Goal: Information Seeking & Learning: Find specific page/section

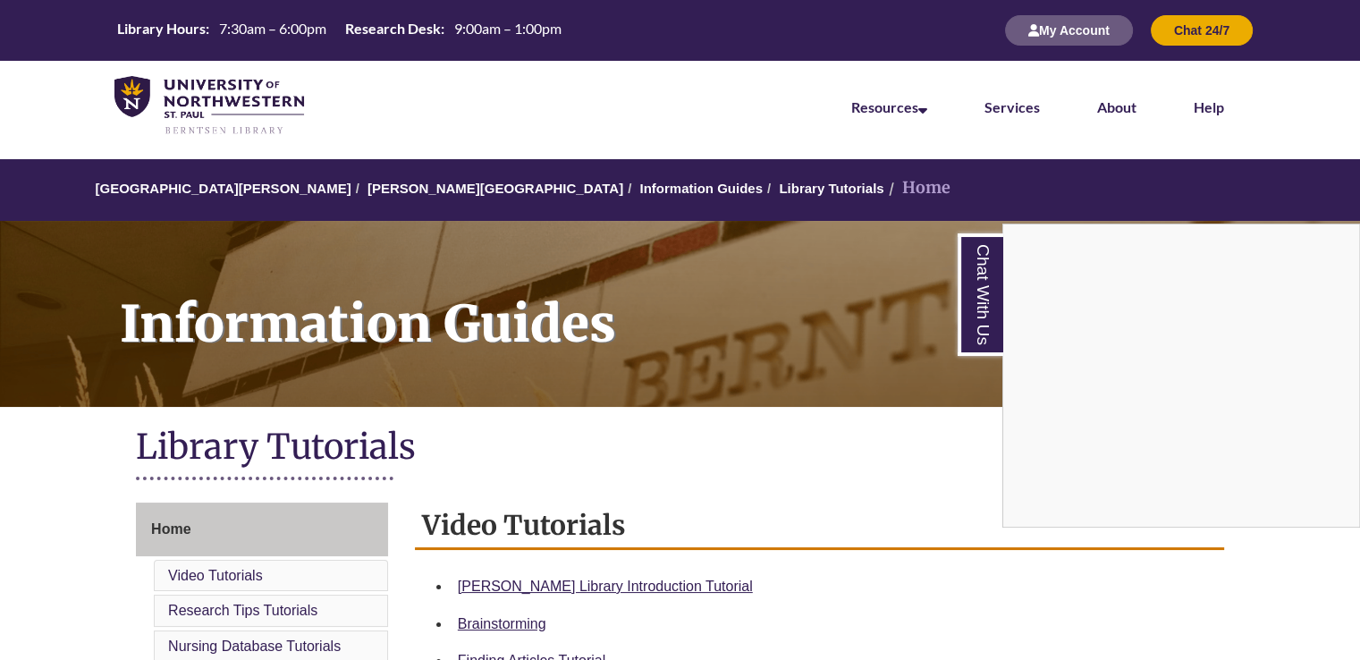
click at [0, 258] on div "Chat With Us" at bounding box center [680, 330] width 1360 height 660
click at [0, 91] on nav "Resources Find Resources Library Search Databases & Articles Interlibrary Loan …" at bounding box center [680, 105] width 1360 height 89
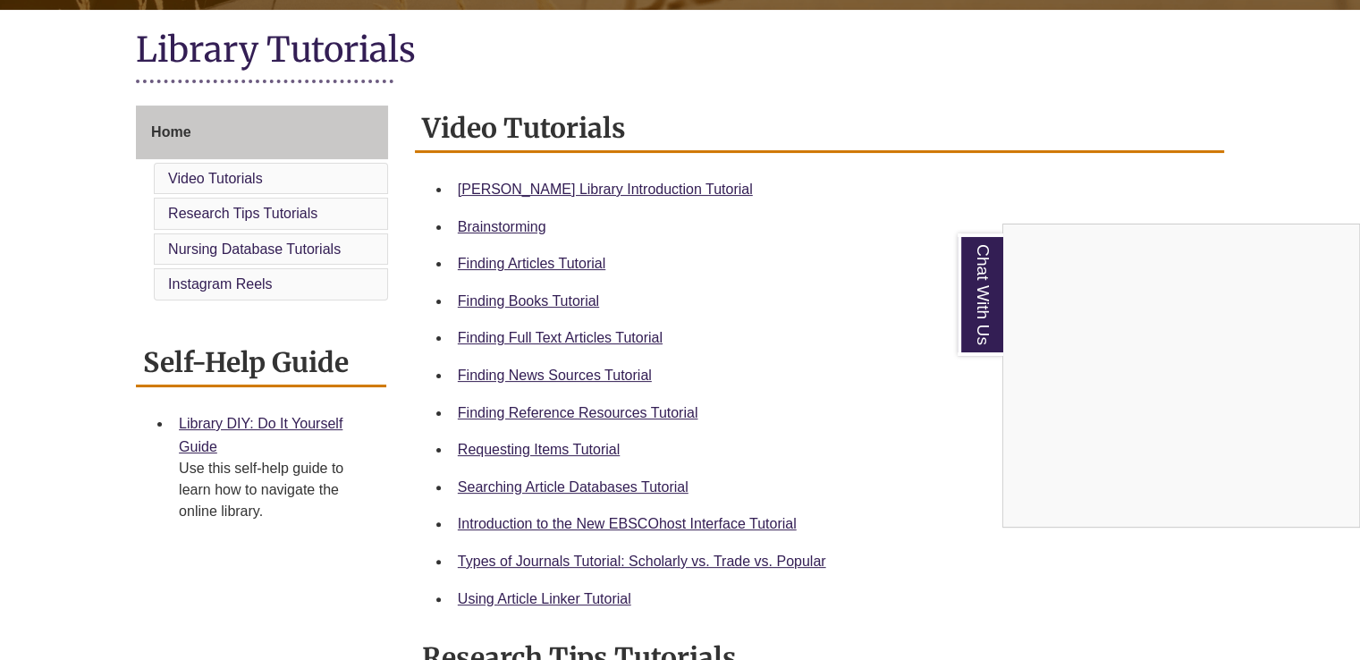
scroll to position [404, 0]
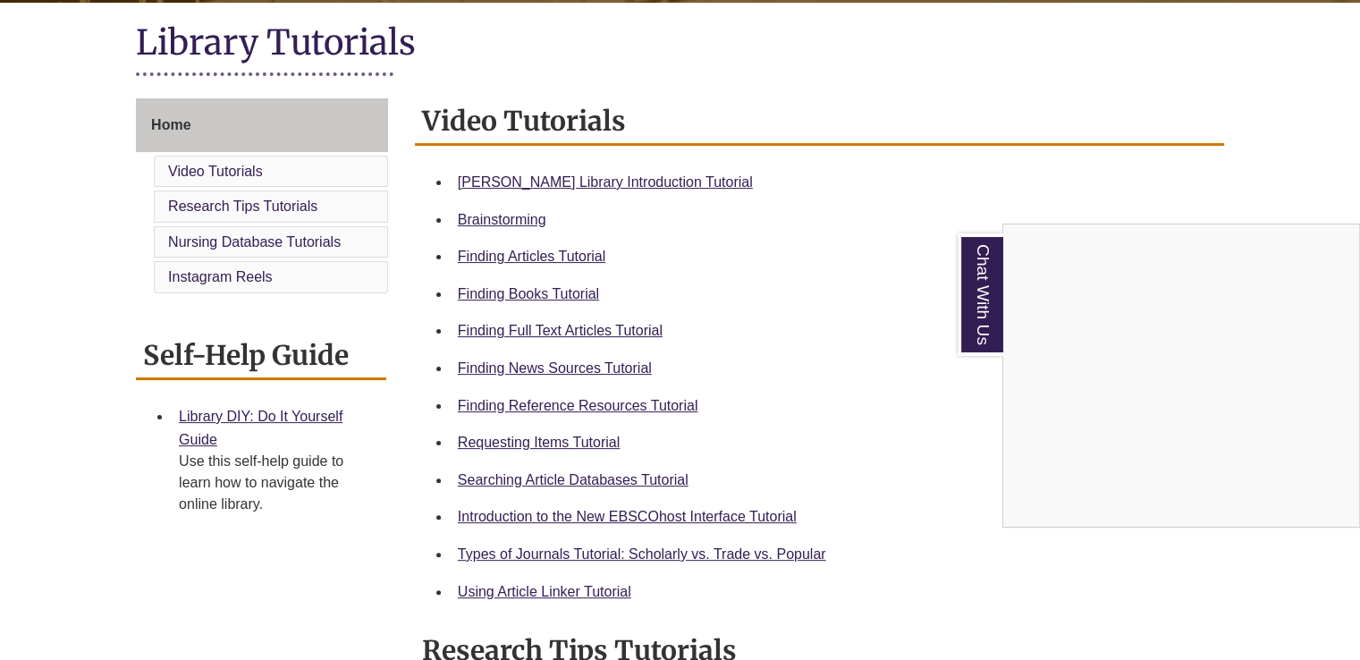
click at [1294, 180] on div "Chat With Us" at bounding box center [680, 330] width 1360 height 660
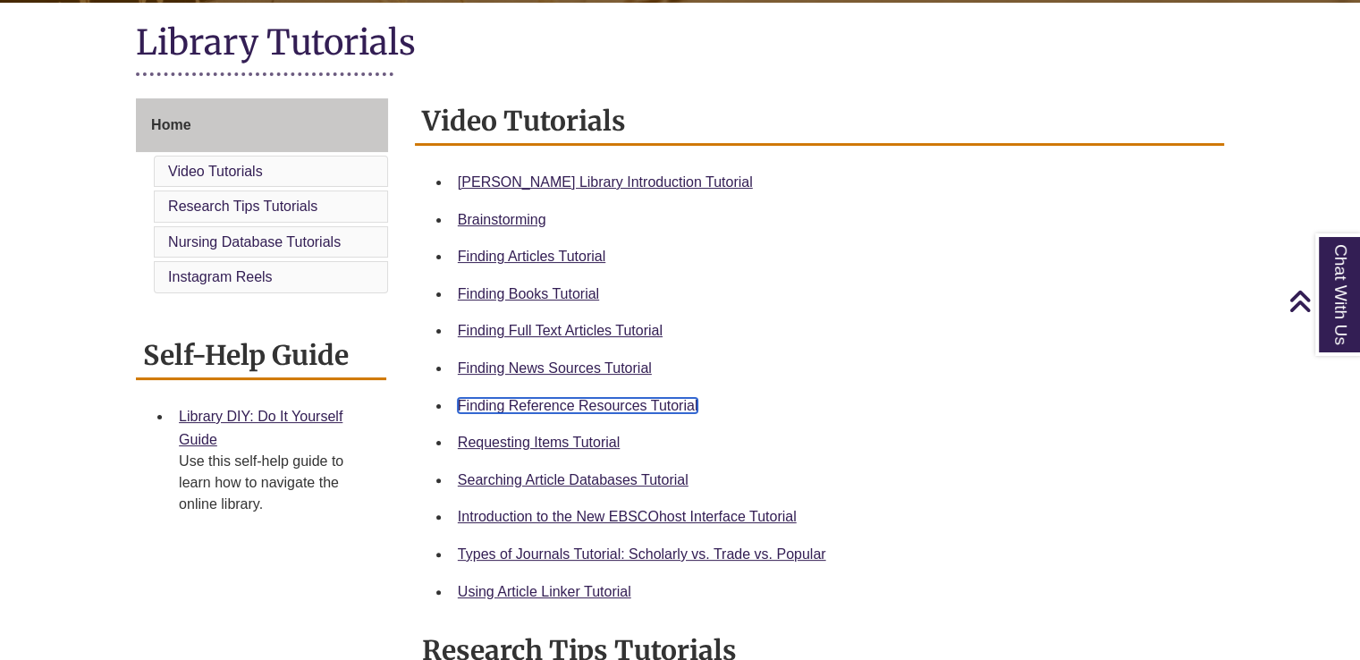
click at [552, 406] on link "Finding Reference Resources Tutorial" at bounding box center [578, 405] width 240 height 15
click at [183, 121] on span "Home" at bounding box center [170, 124] width 39 height 15
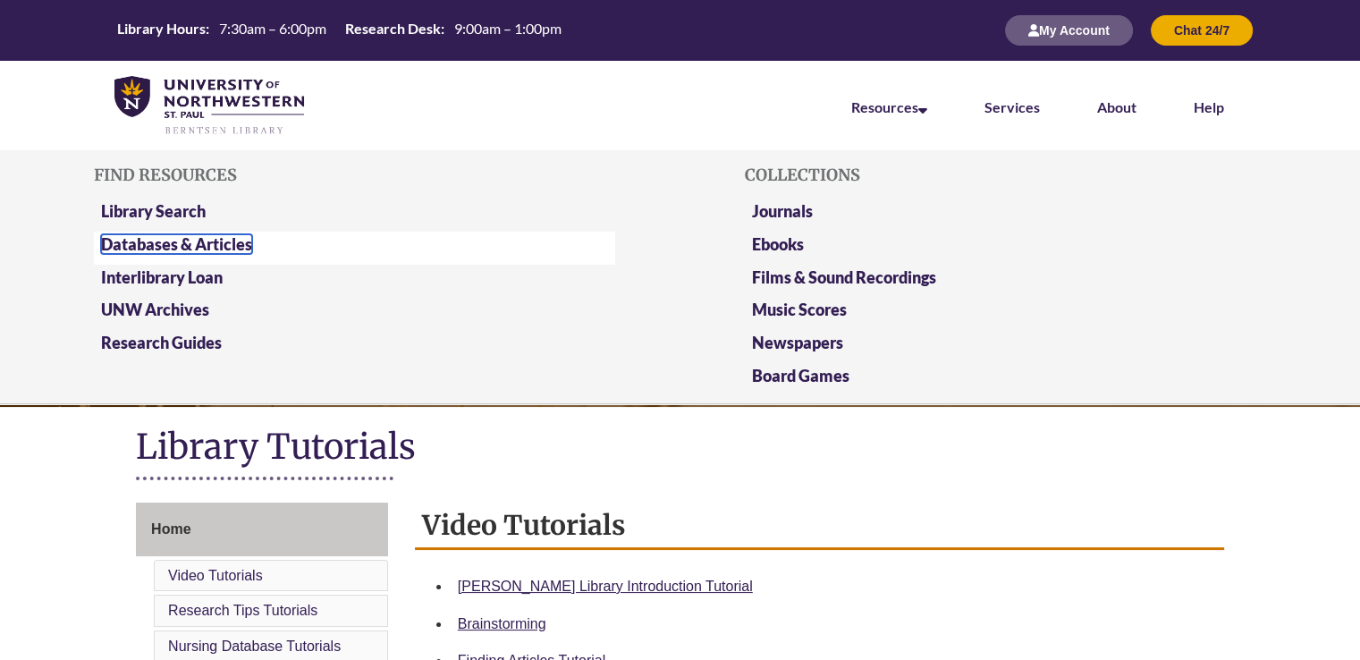
click at [240, 241] on link "Databases & Articles" at bounding box center [176, 244] width 151 height 20
click at [169, 245] on link "Databases & Articles" at bounding box center [176, 244] width 151 height 20
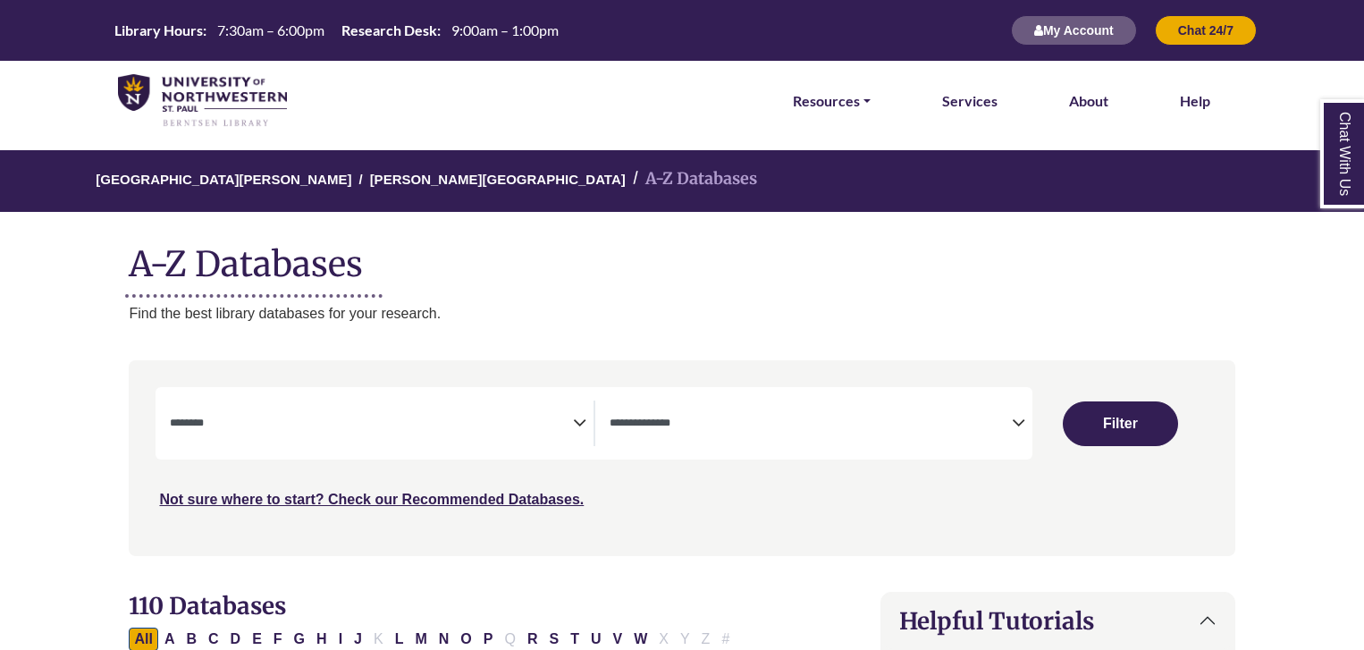
select select "Database Subject Filter"
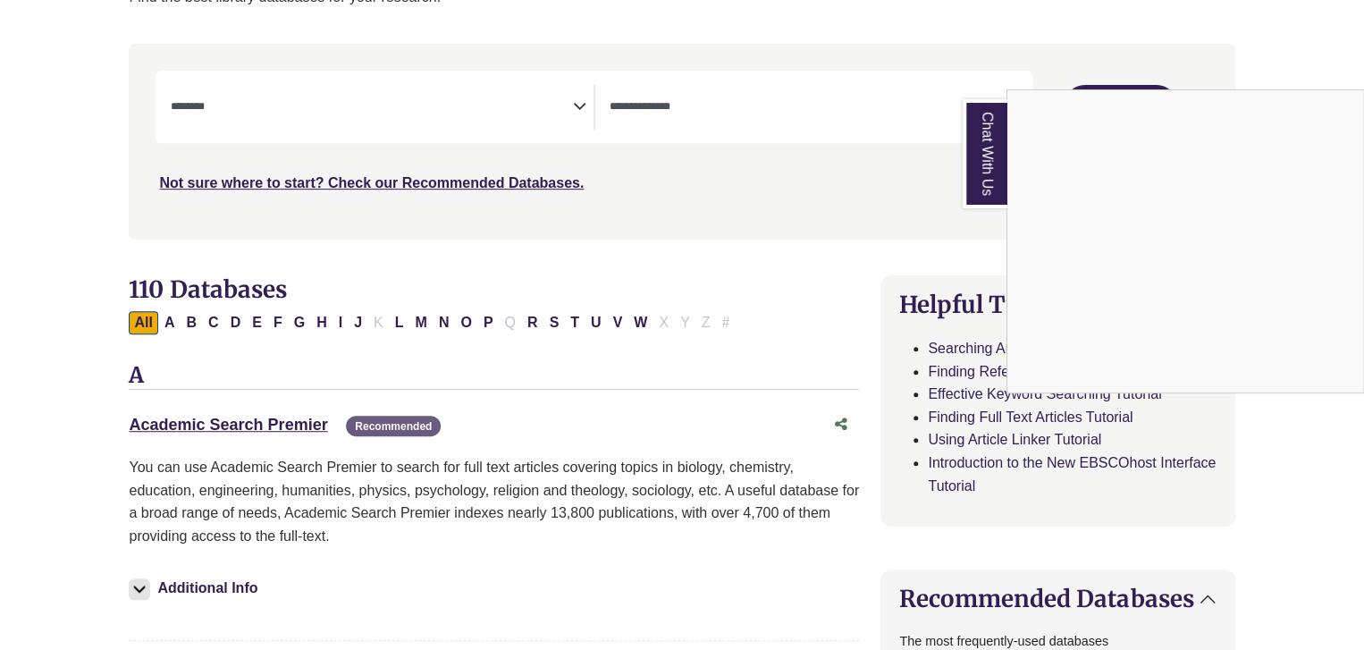
scroll to position [336, 0]
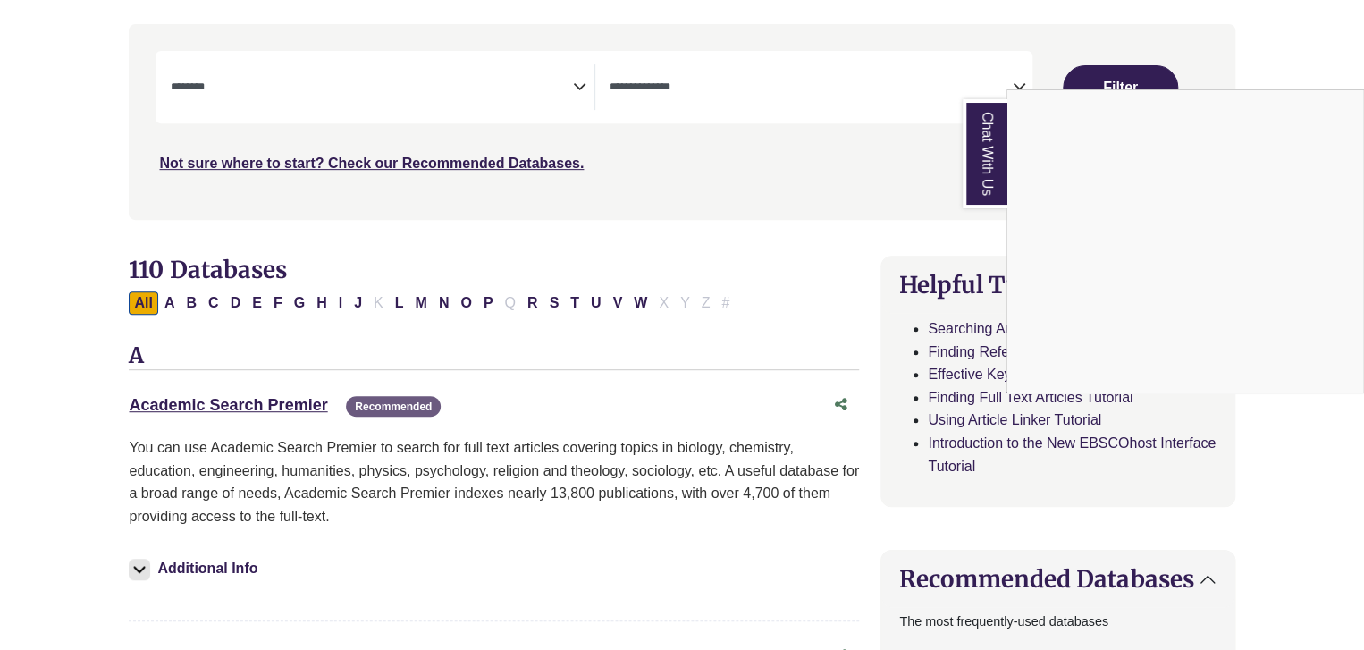
click at [1254, 62] on div "Chat With Us" at bounding box center [682, 325] width 1364 height 650
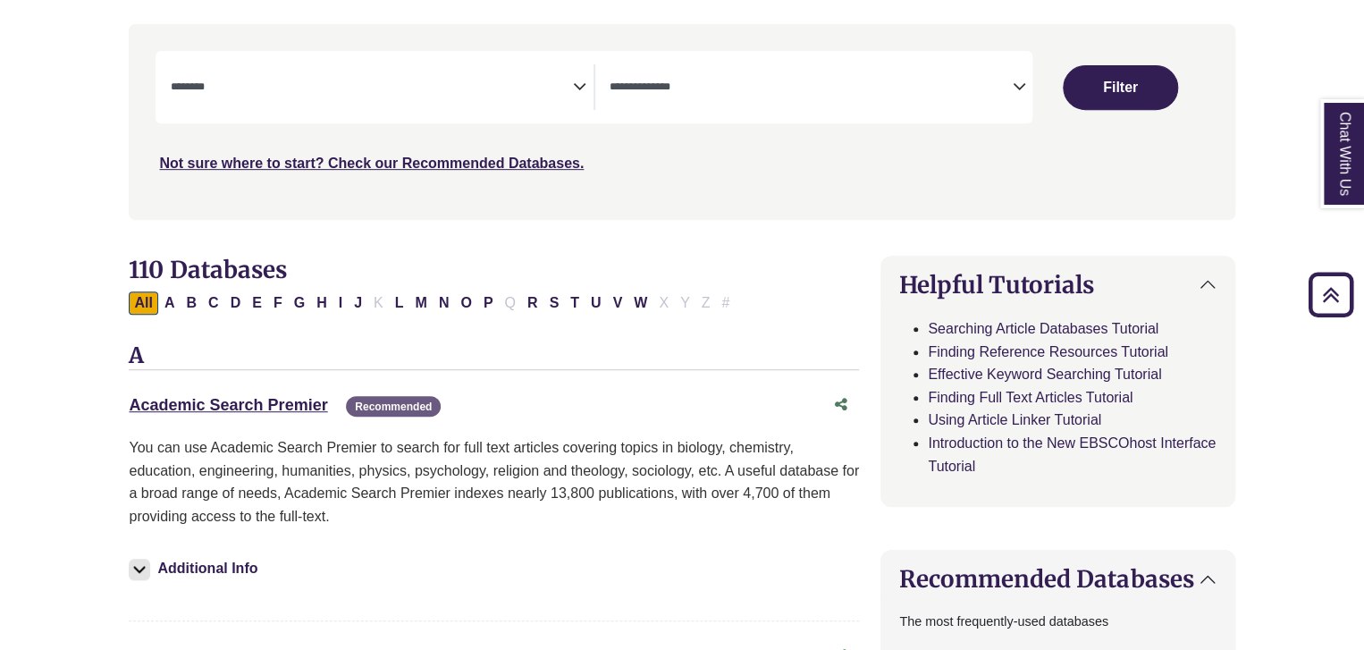
scroll to position [0, 0]
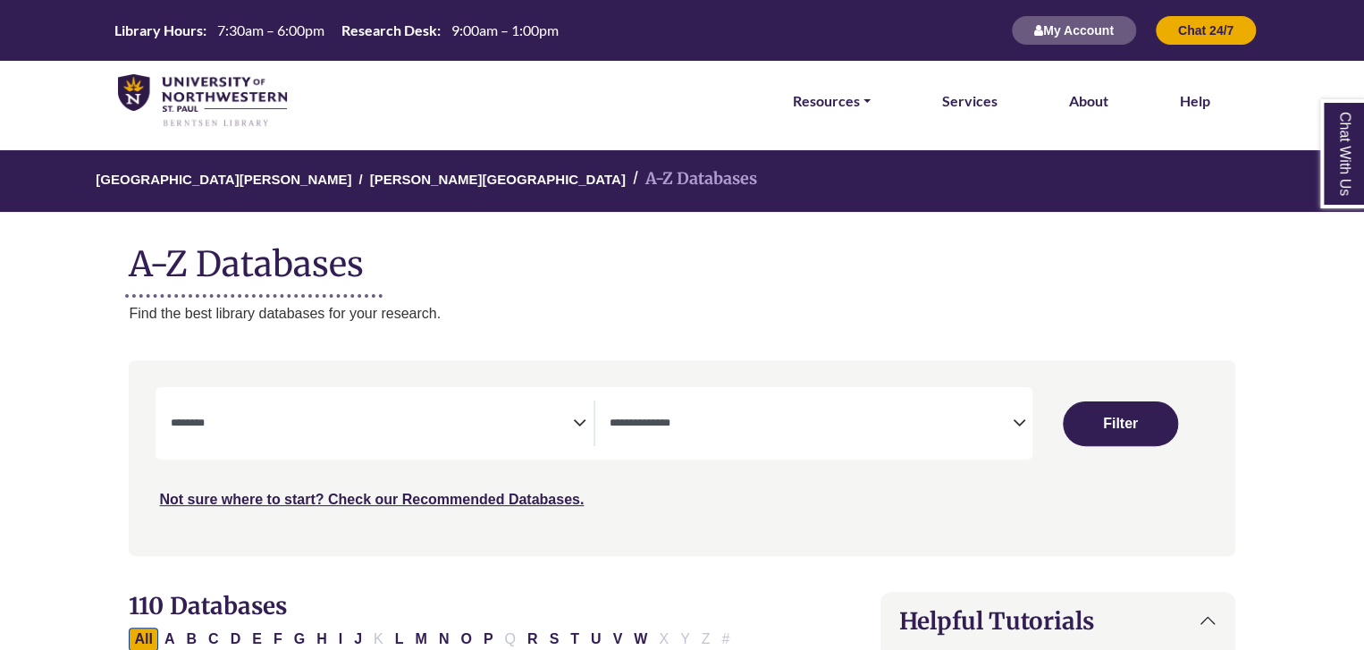
drag, startPoint x: 1372, startPoint y: 24, endPoint x: 661, endPoint y: 214, distance: 736.4
click at [661, 214] on div "University of Northwestern - St. Paul Berntsen Library A-Z Databases A-Z Databa…" at bounding box center [681, 237] width 1159 height 174
click at [1021, 418] on icon "Search filters" at bounding box center [1018, 420] width 13 height 27
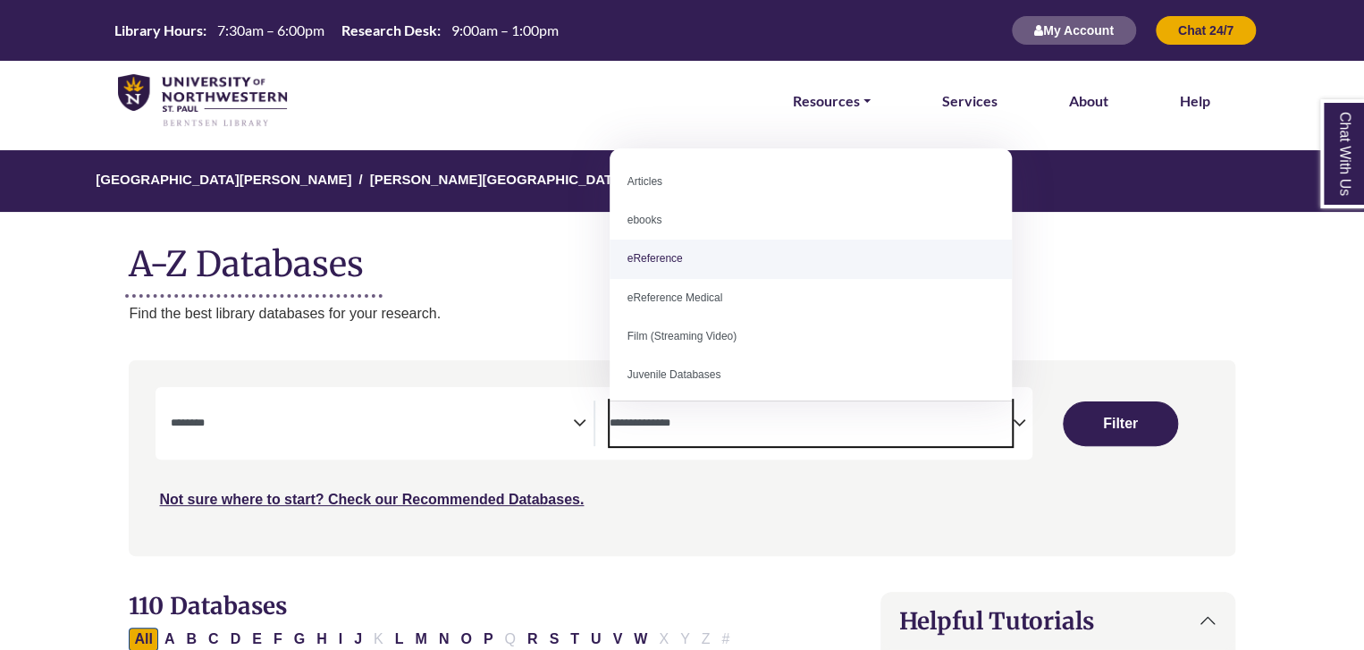
select select "*****"
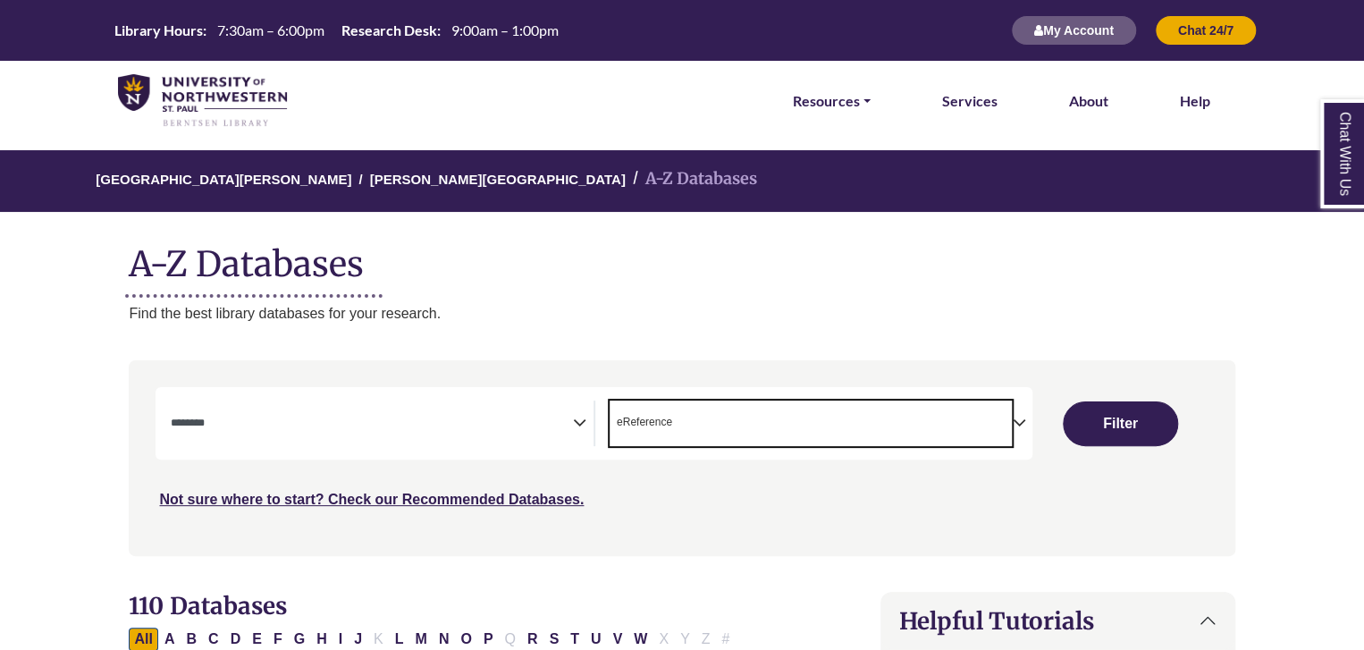
scroll to position [35, 0]
click at [578, 432] on icon "Search filters" at bounding box center [579, 420] width 13 height 27
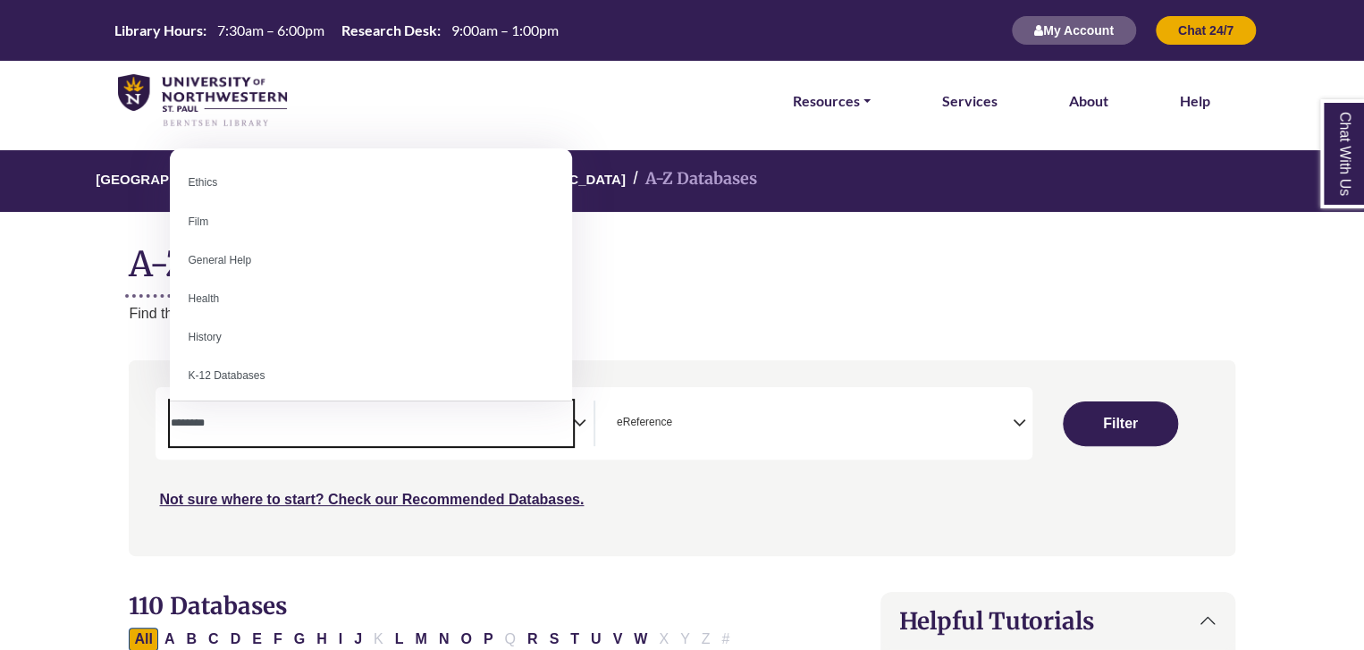
scroll to position [694, 0]
select select "*****"
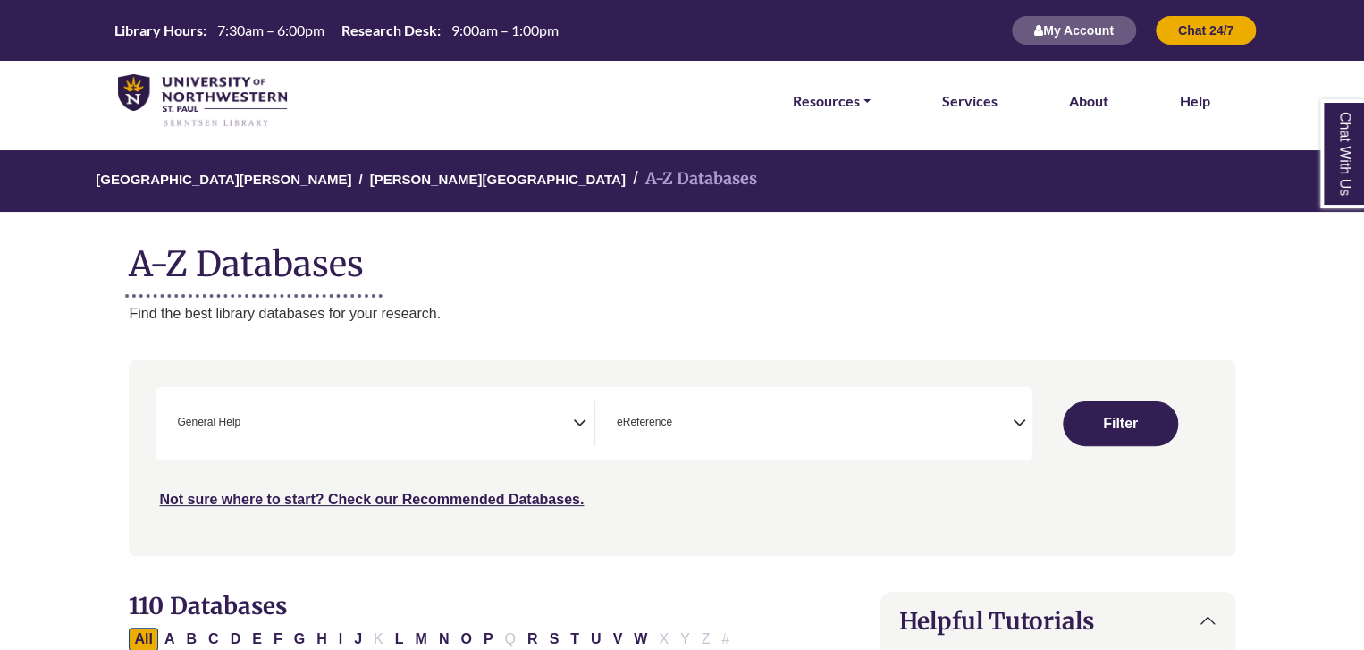
click at [1133, 427] on button "Filter" at bounding box center [1120, 423] width 115 height 45
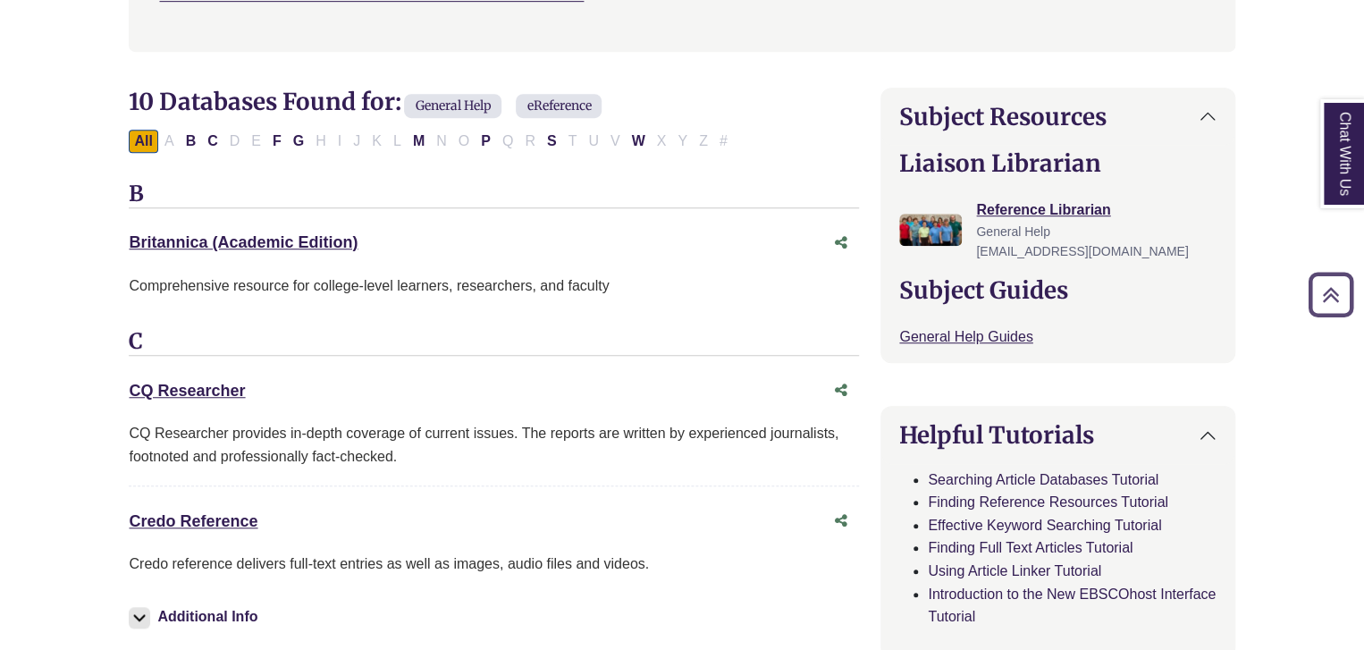
scroll to position [603, 0]
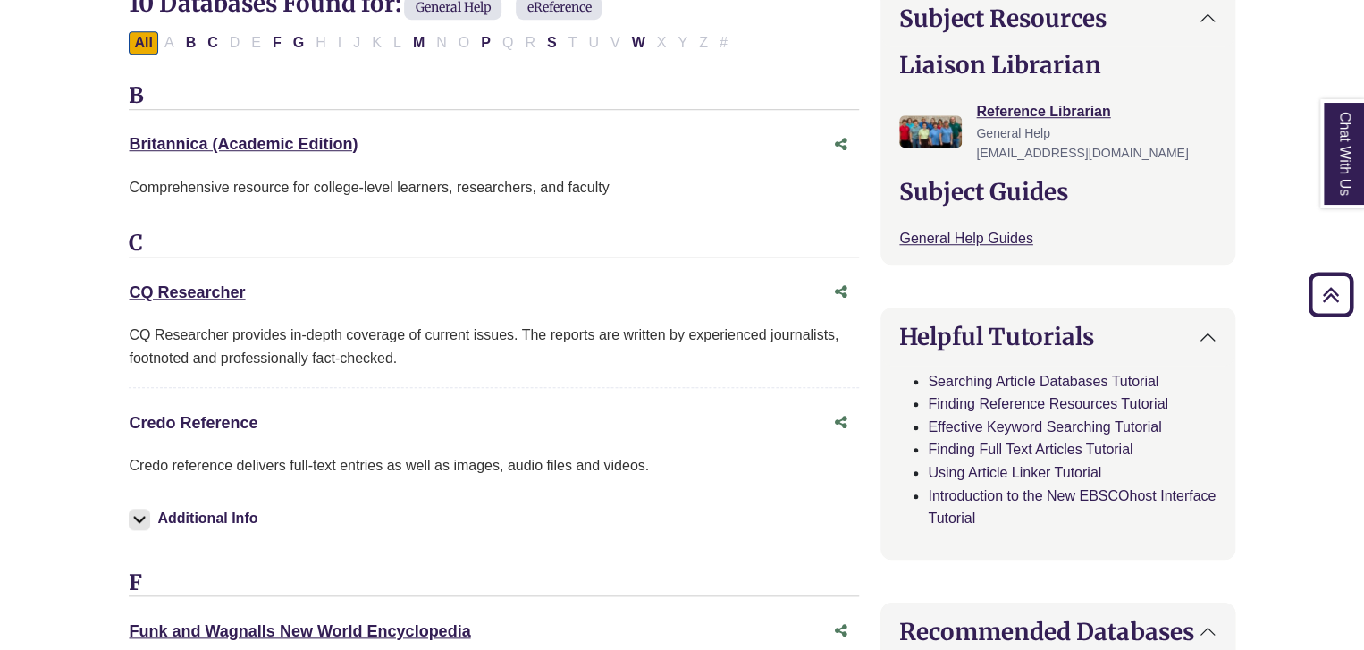
click at [181, 423] on link "Credo Reference This link opens in a new window" at bounding box center [193, 423] width 129 height 18
